Goal: Task Accomplishment & Management: Use online tool/utility

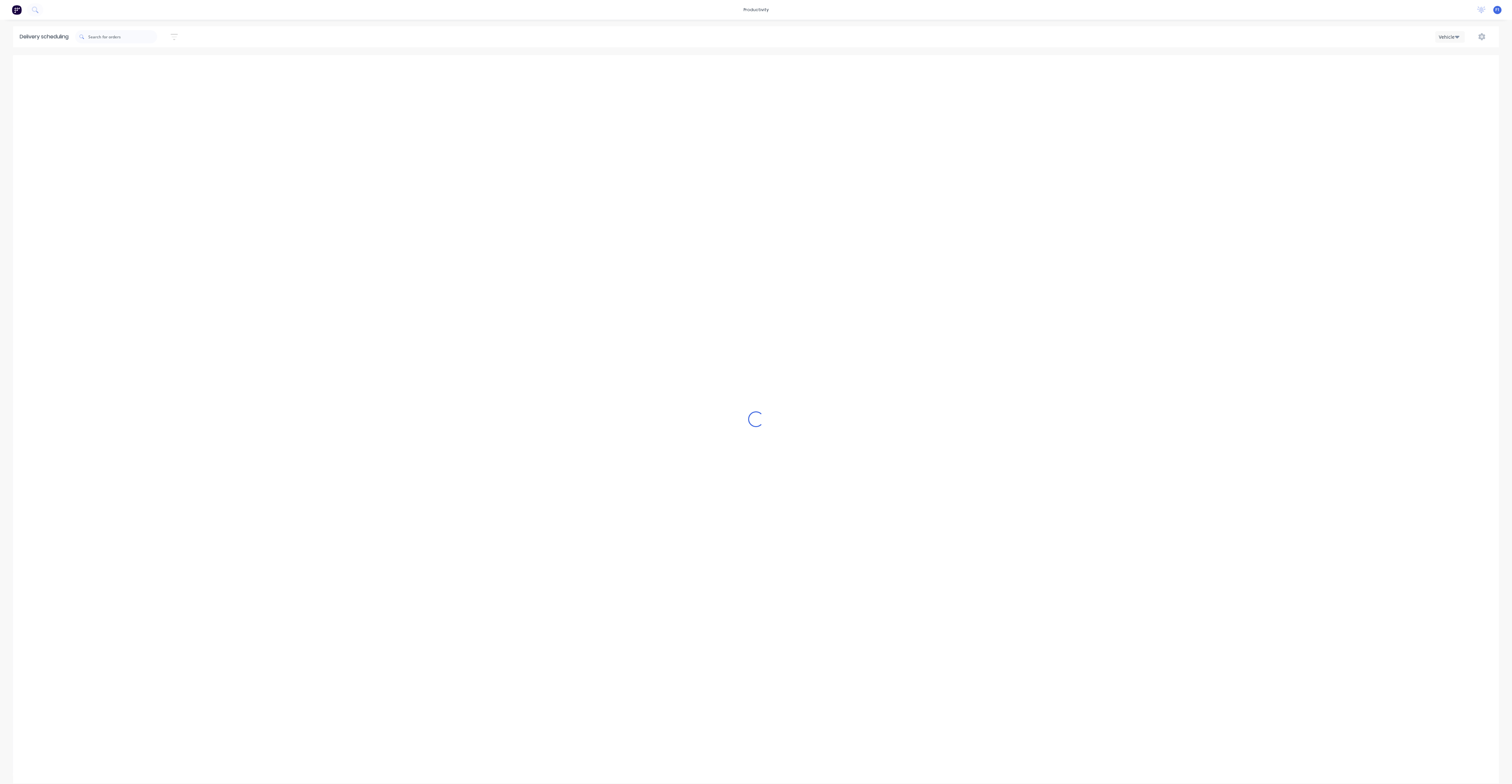
scroll to position [0, 1]
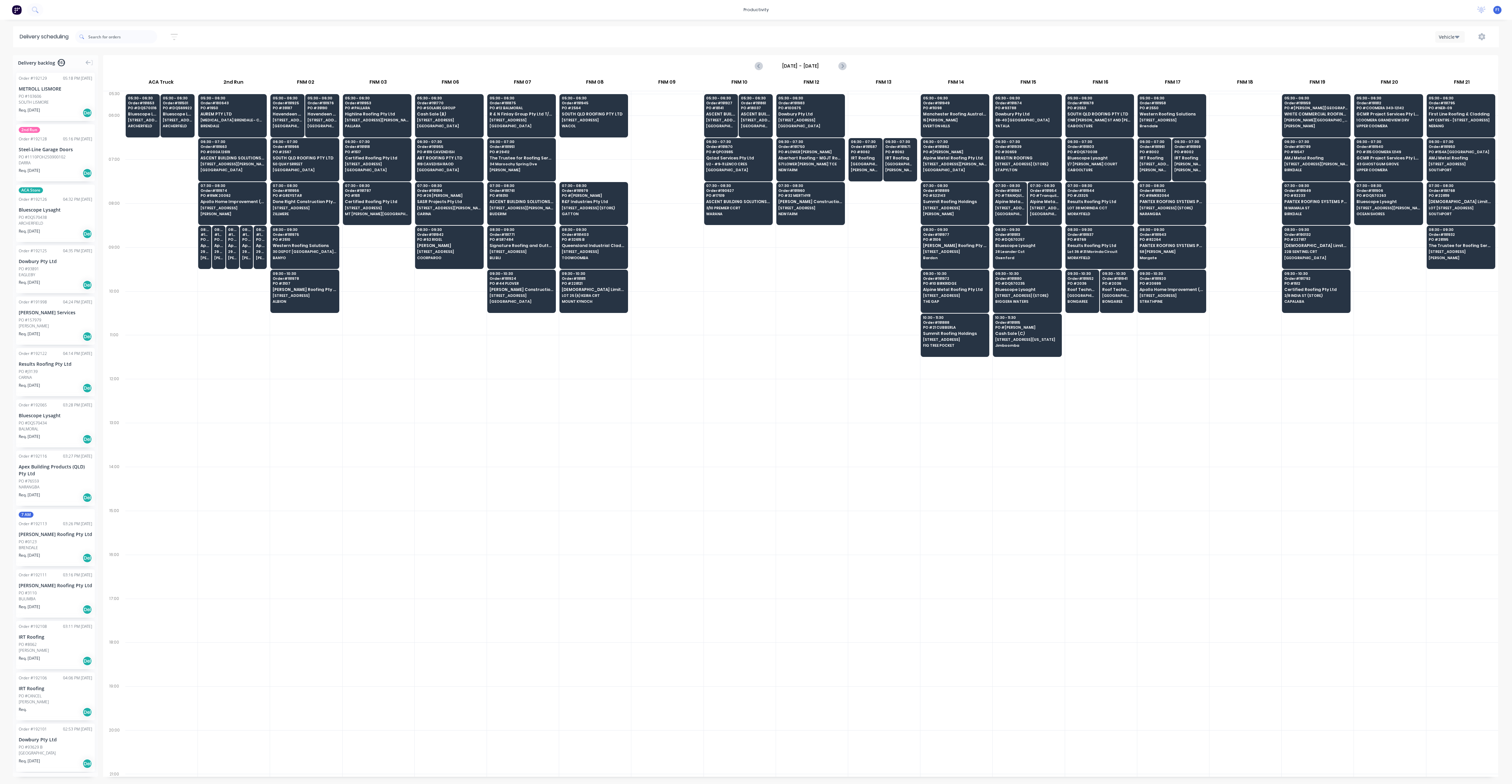
click at [825, 66] on input "[DATE] - [DATE]" at bounding box center [801, 66] width 65 height 10
click at [842, 97] on div "5" at bounding box center [843, 99] width 10 height 10
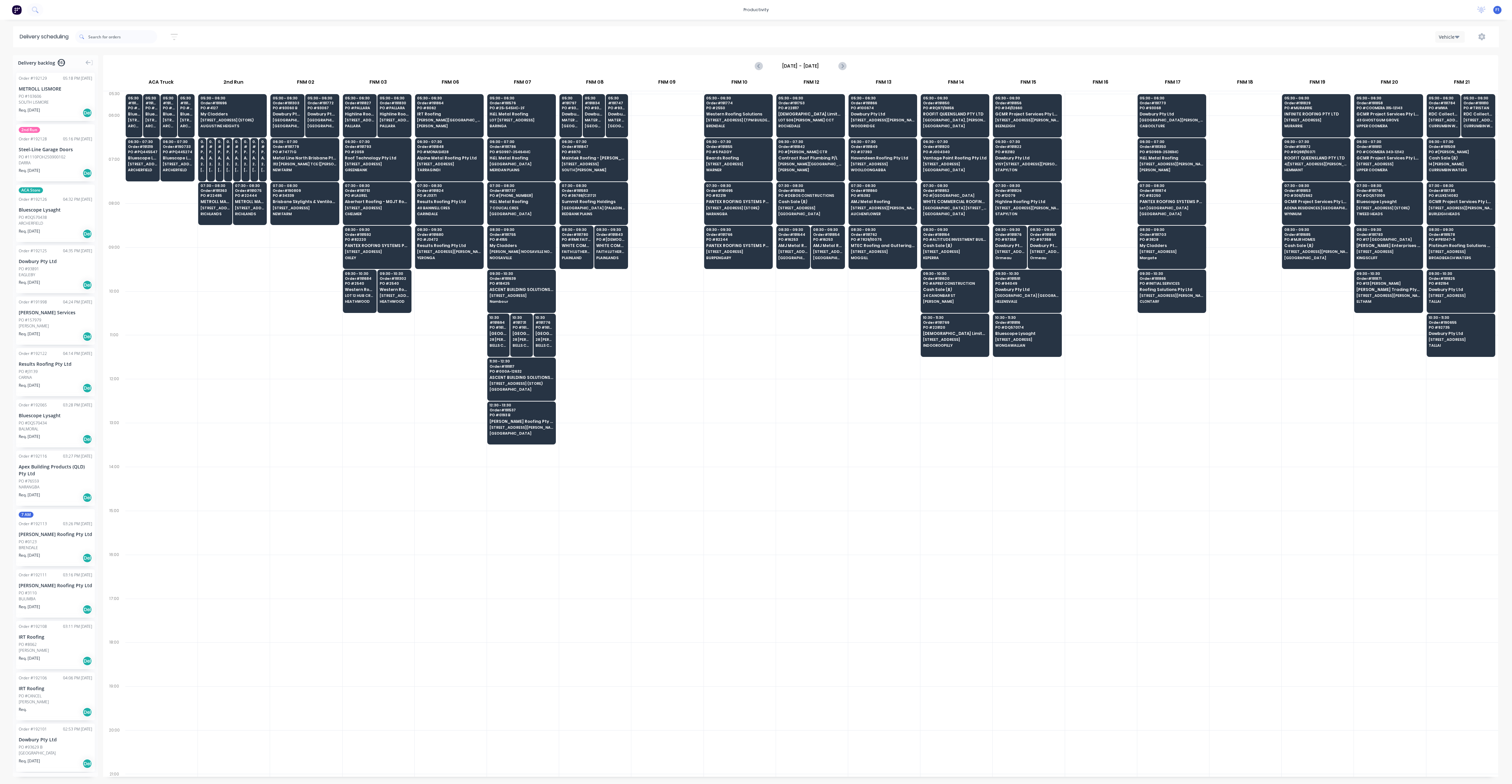
click at [824, 66] on input "[DATE] - [DATE]" at bounding box center [801, 66] width 65 height 10
click at [805, 110] on div "9" at bounding box center [804, 111] width 10 height 10
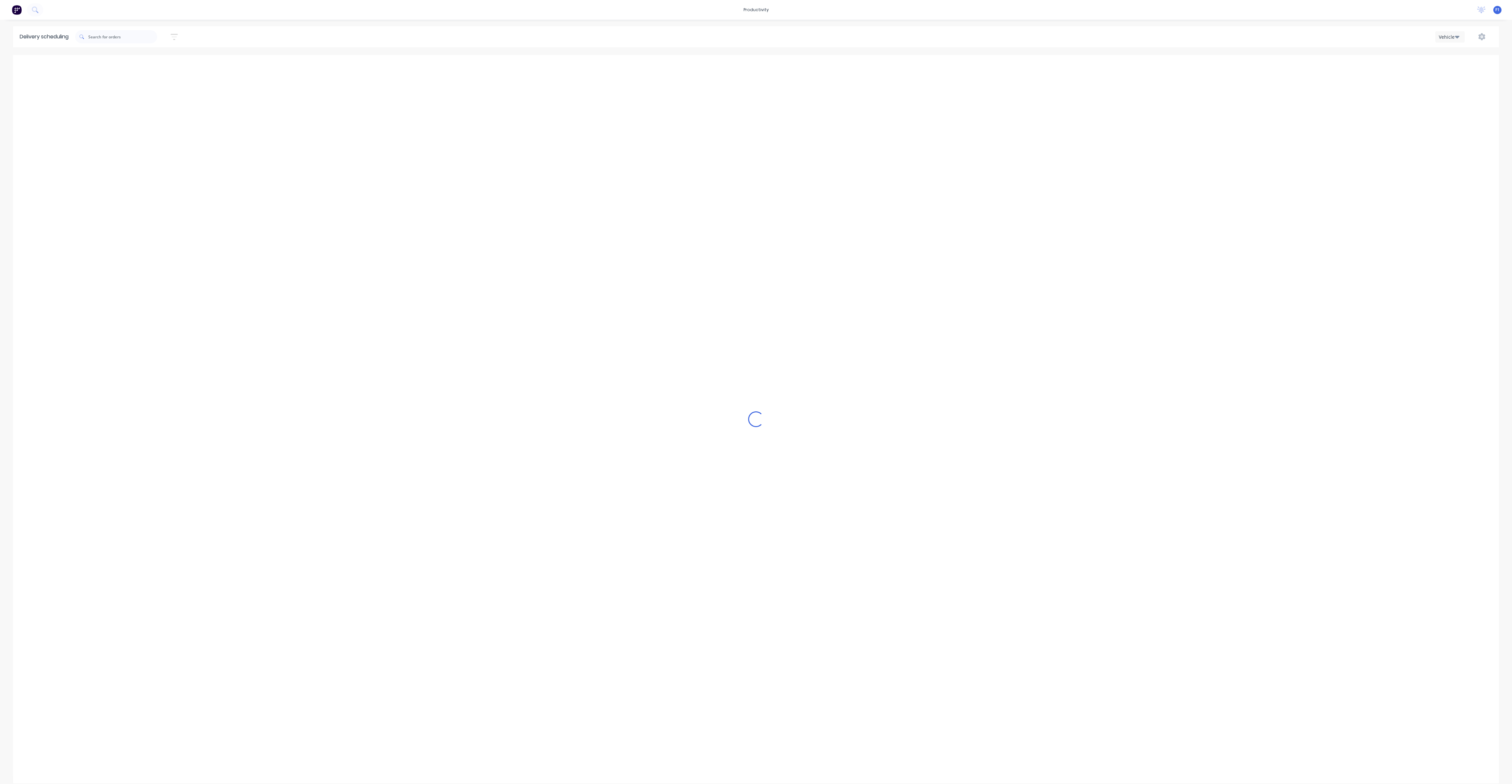
type input "[DATE] - [DATE]"
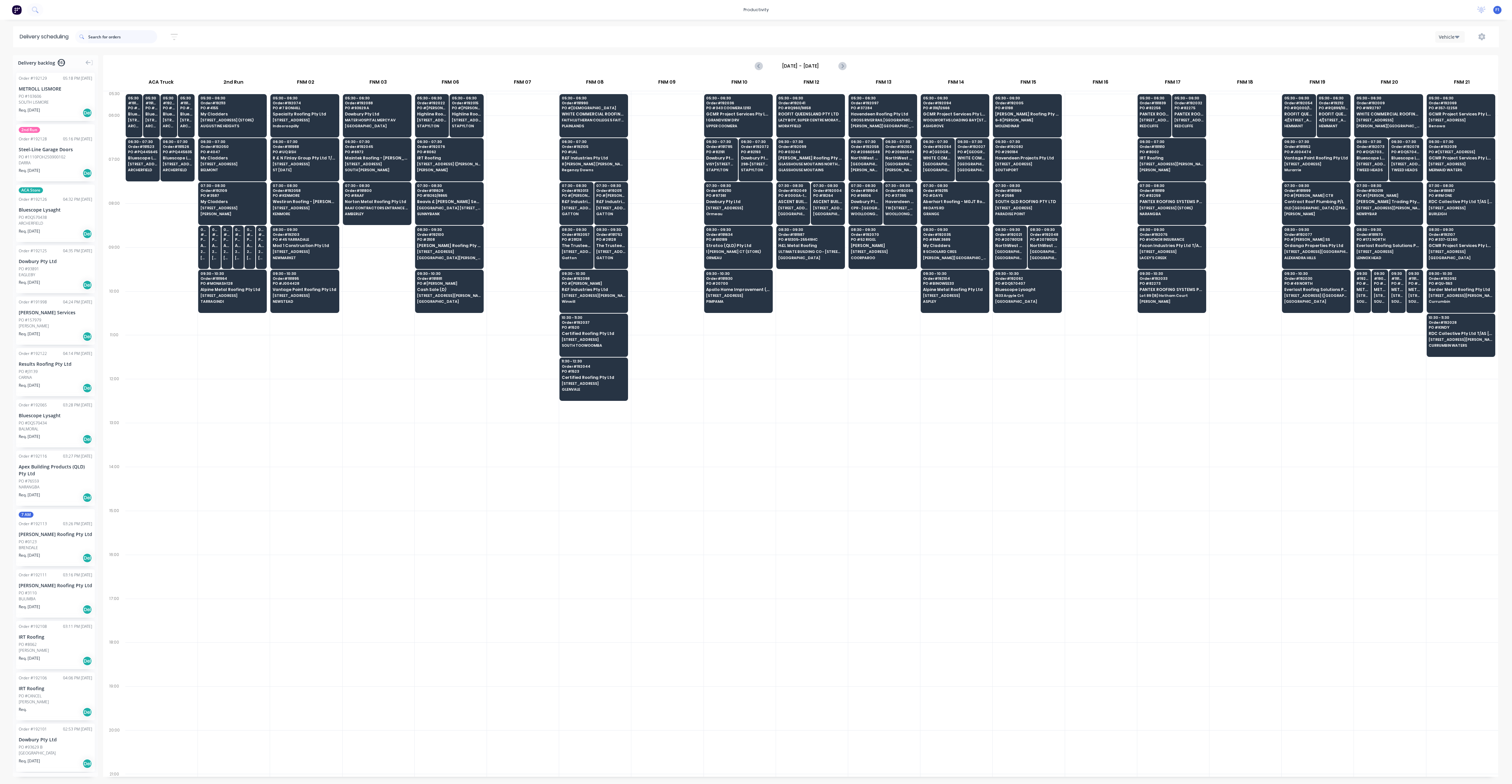
click at [99, 37] on input "text" at bounding box center [122, 36] width 69 height 13
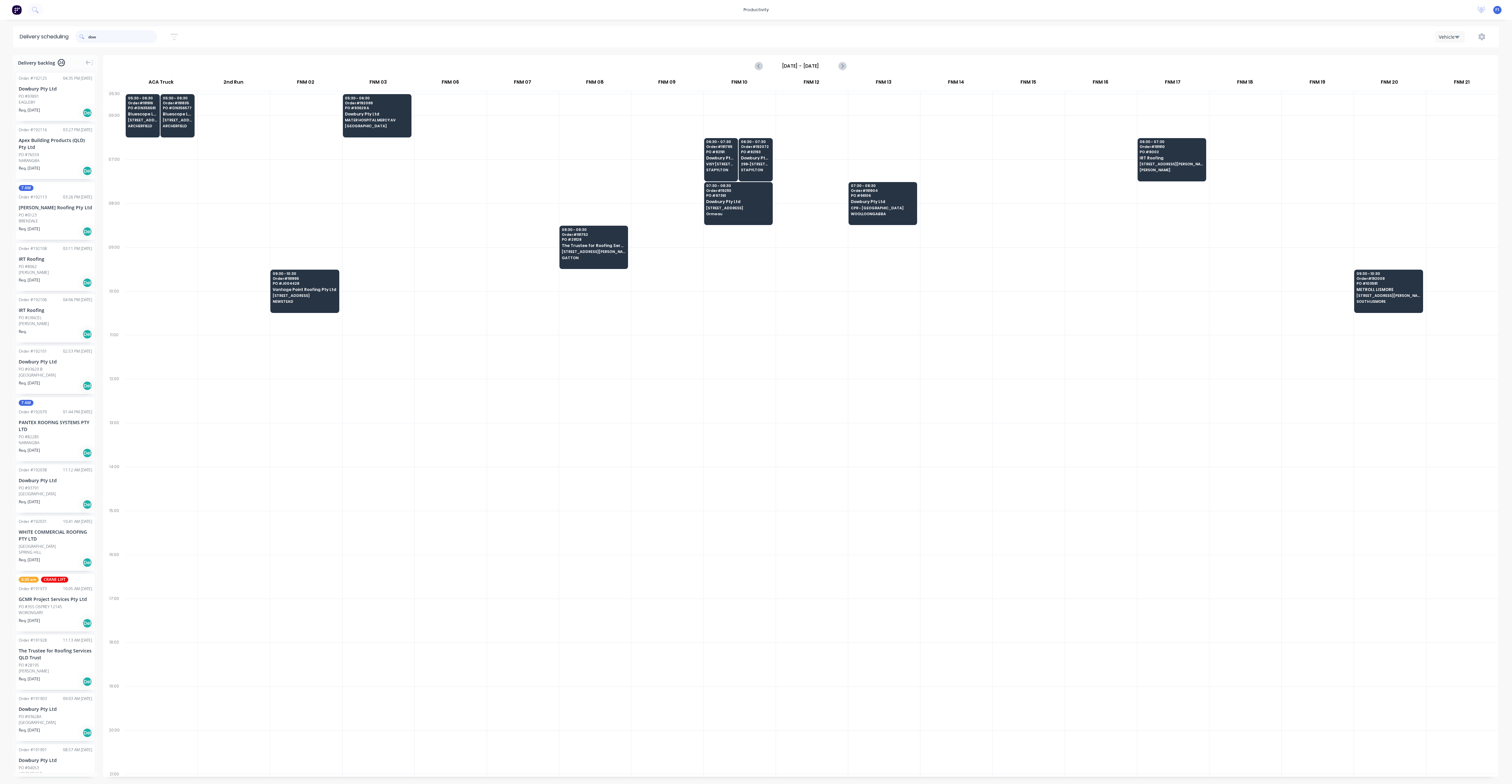
click at [109, 38] on input "dow" at bounding box center [122, 36] width 69 height 13
type input "d"
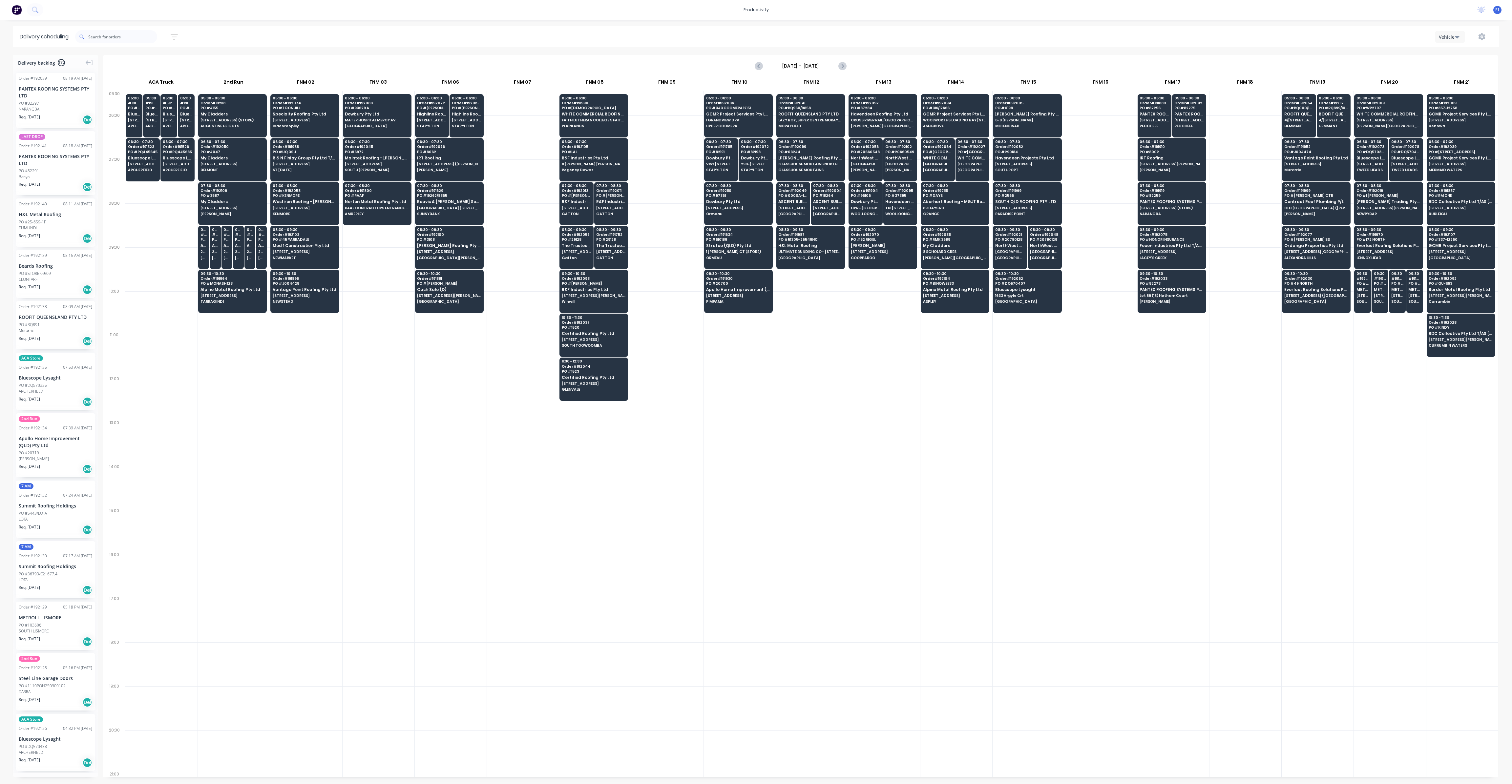
click at [833, 67] on div "[DATE] - [DATE]" at bounding box center [801, 66] width 90 height 11
click at [826, 65] on input "[DATE] - [DATE]" at bounding box center [801, 66] width 65 height 10
click at [806, 97] on div "2" at bounding box center [804, 99] width 10 height 10
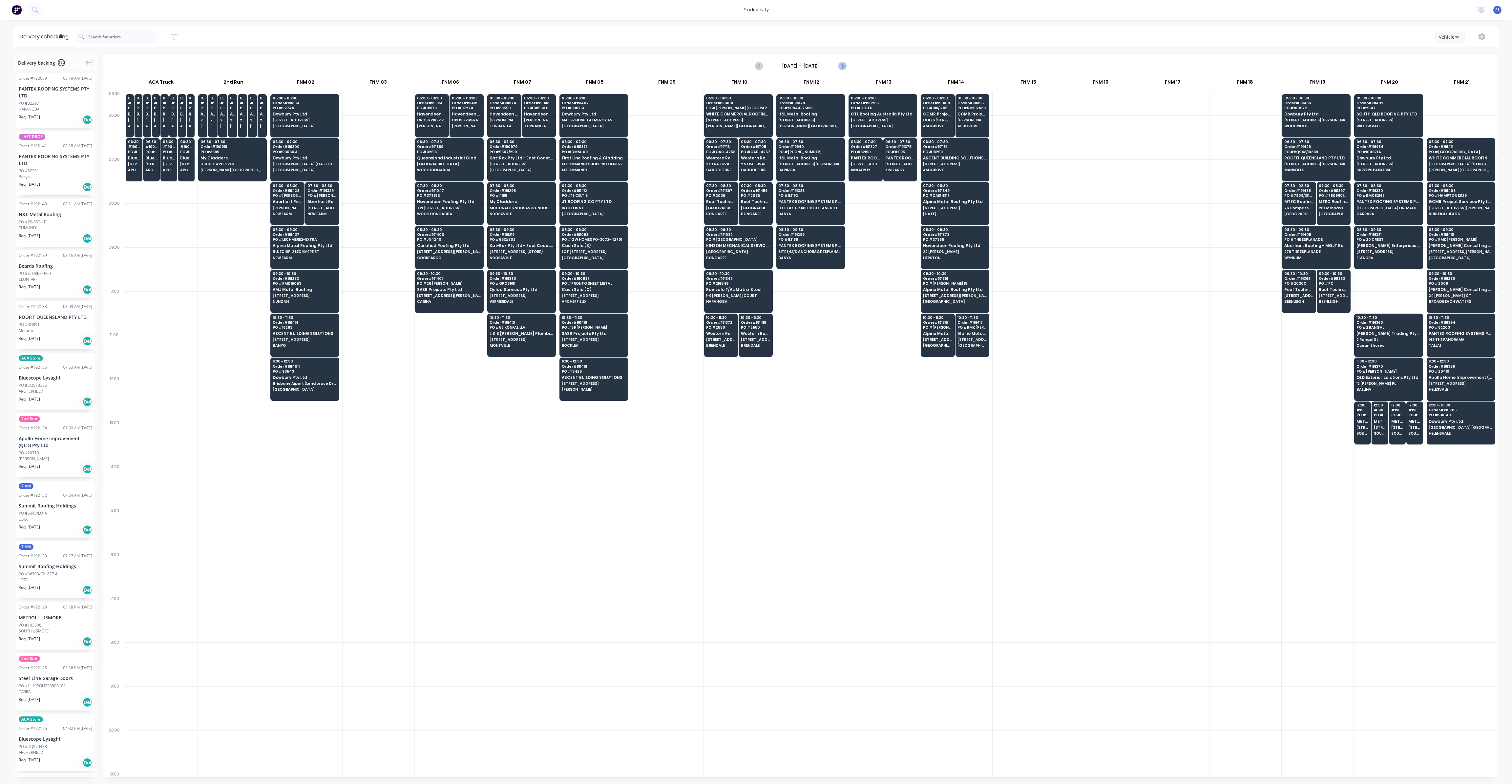
click at [846, 66] on icon "Next page" at bounding box center [842, 66] width 8 height 8
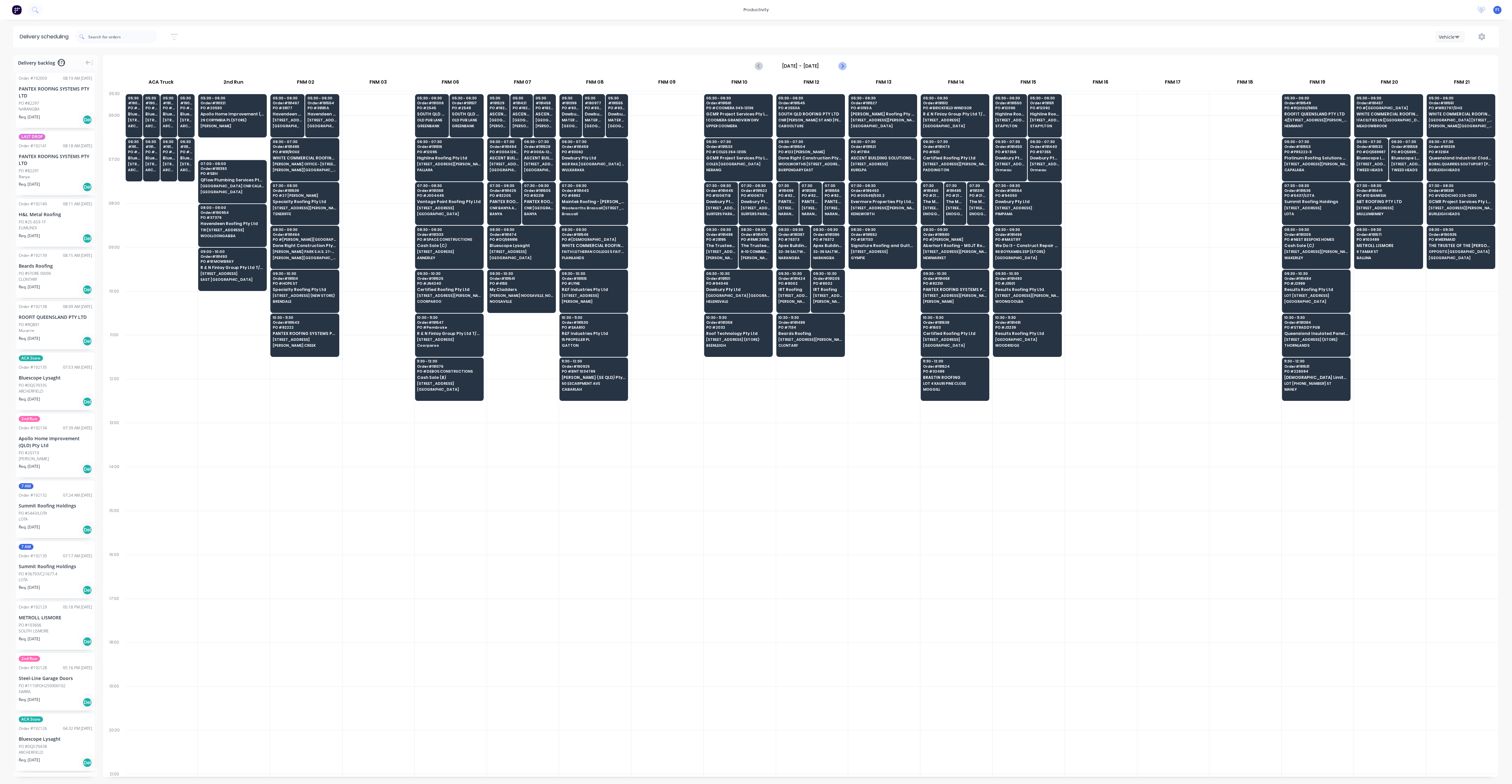
click at [841, 65] on icon "Next page" at bounding box center [842, 66] width 8 height 8
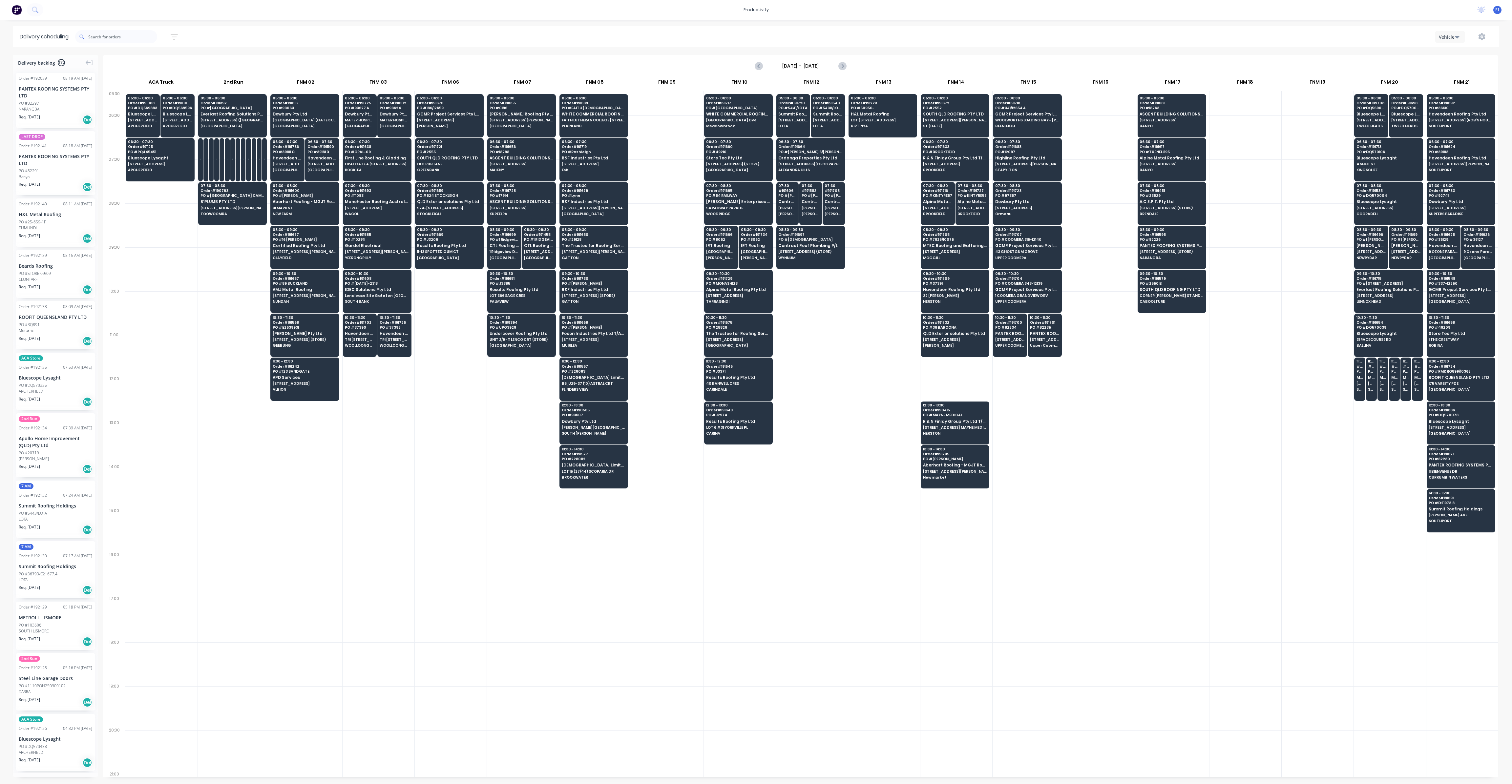
click at [829, 65] on input "[DATE] - [DATE]" at bounding box center [801, 66] width 65 height 10
click at [804, 114] on div "9" at bounding box center [804, 111] width 10 height 10
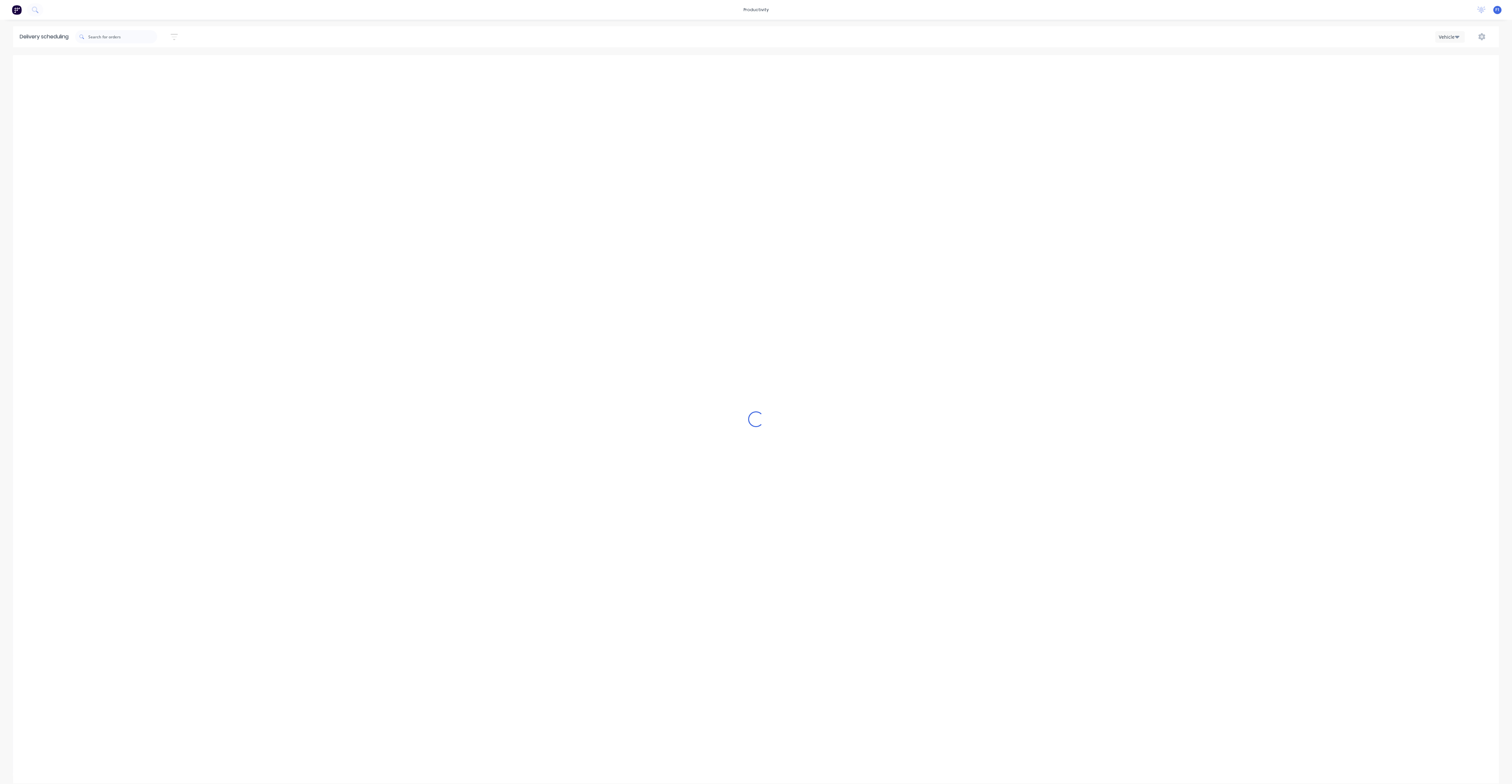
type input "[DATE] - [DATE]"
